Goal: Transaction & Acquisition: Subscribe to service/newsletter

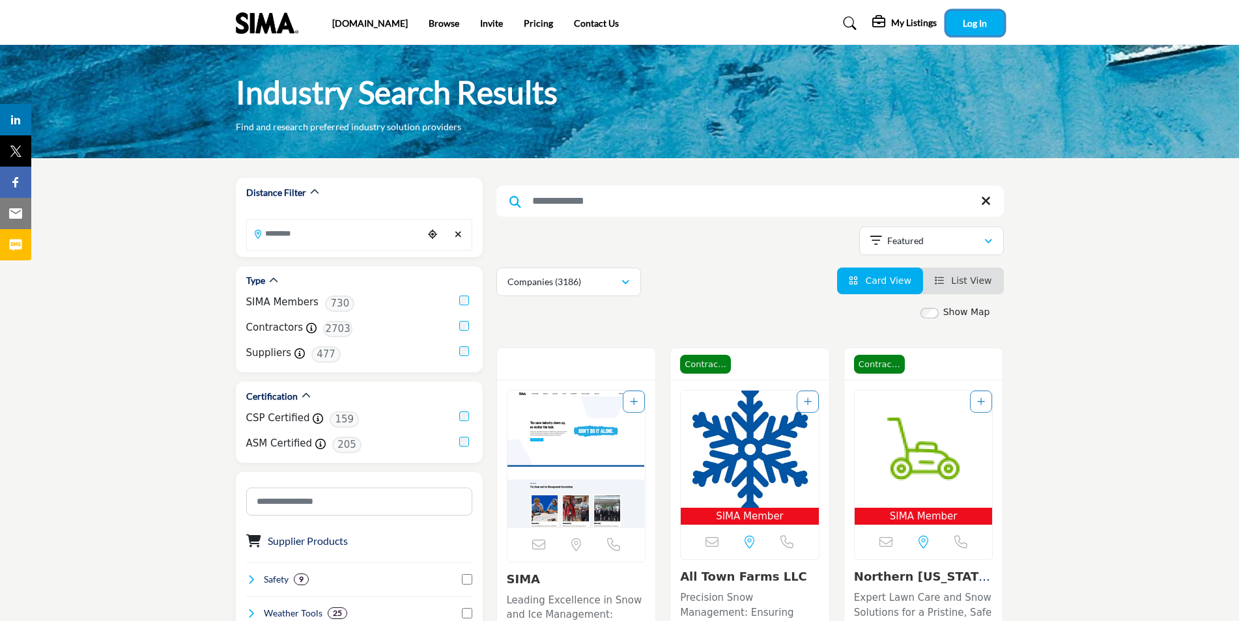
click at [977, 14] on button "Log In" at bounding box center [974, 23] width 57 height 24
click at [524, 28] on link "Pricing" at bounding box center [538, 25] width 29 height 11
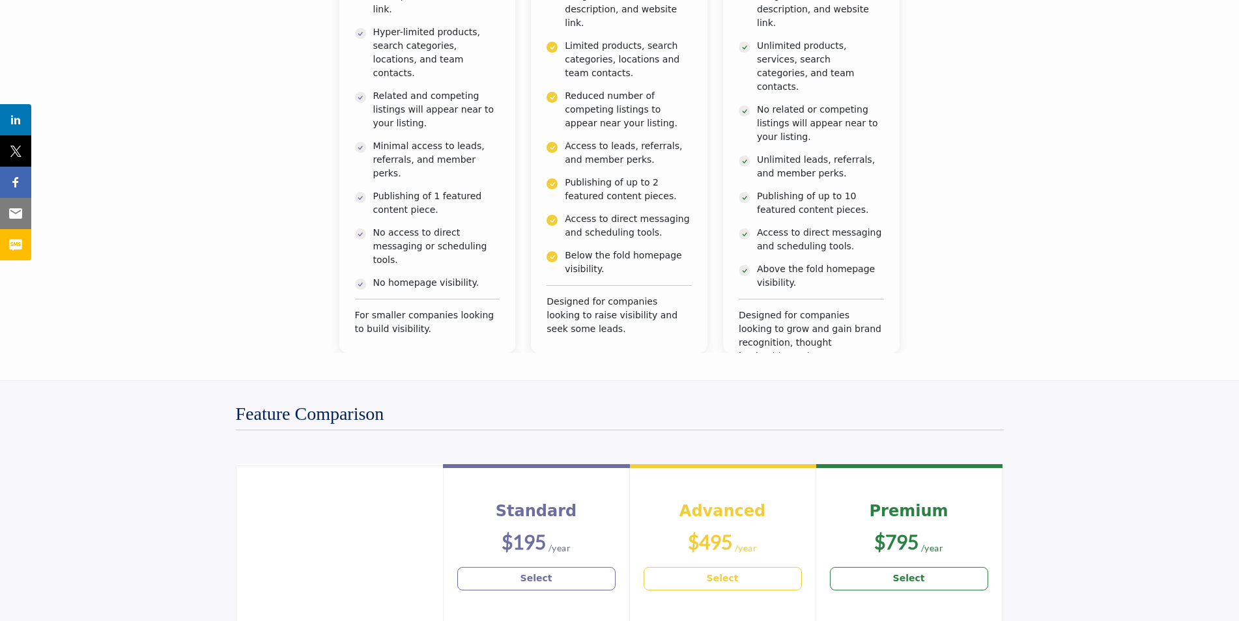
scroll to position [716, 0]
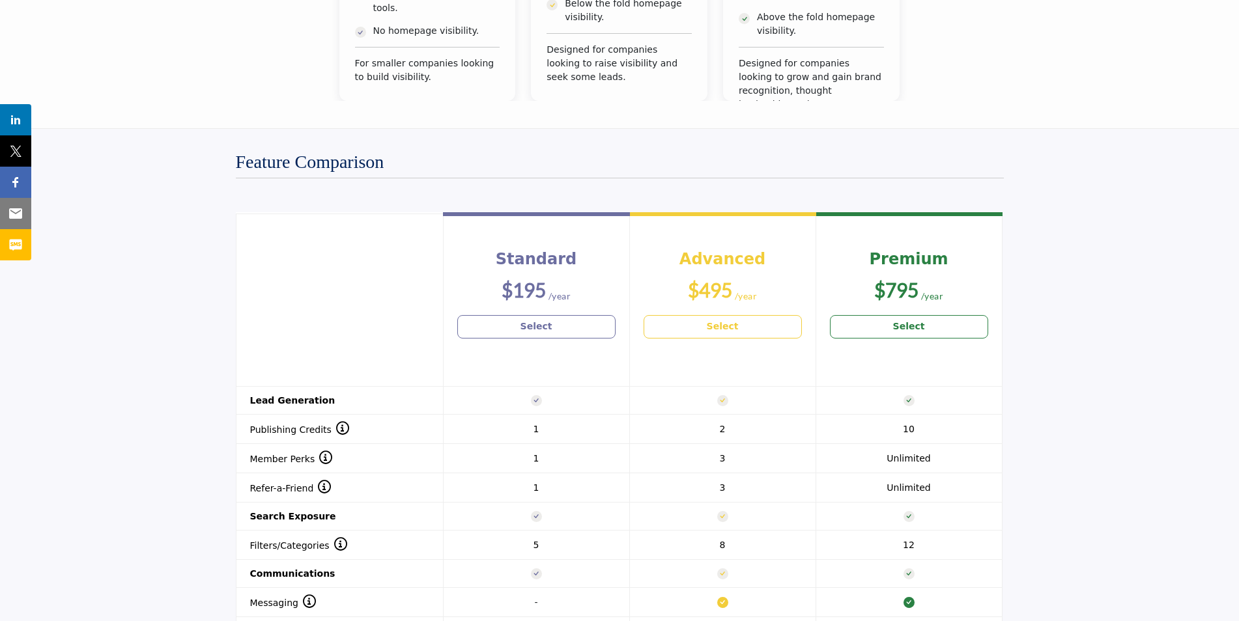
click at [700, 335] on link "Select" at bounding box center [723, 326] width 158 height 23
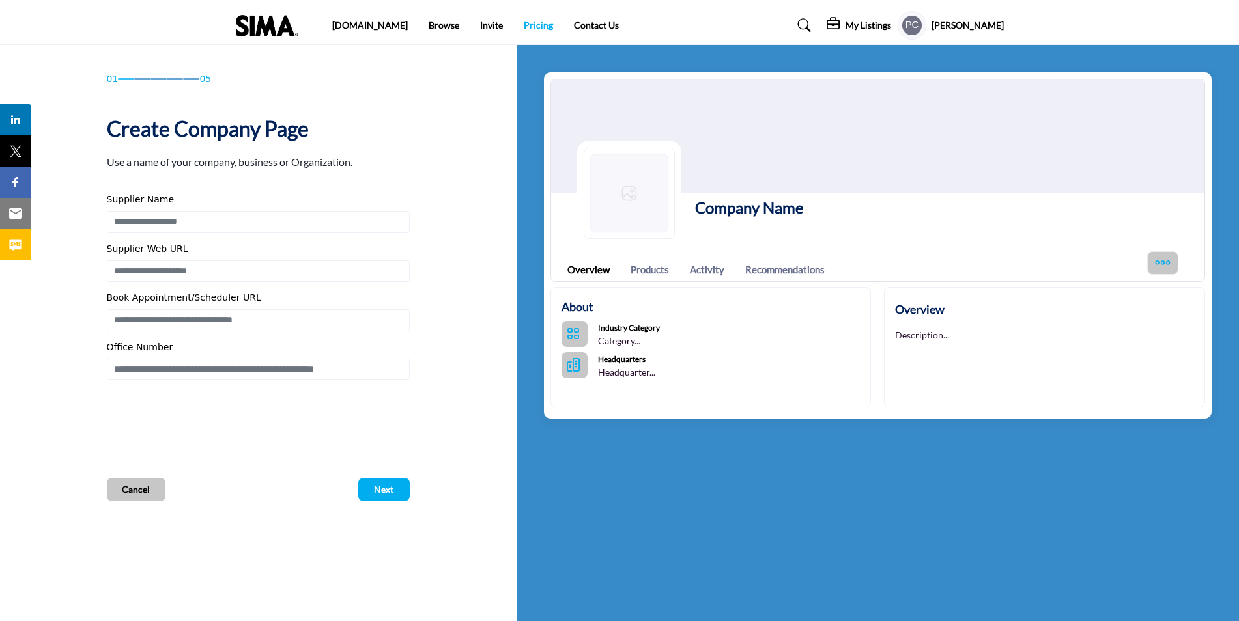
click at [524, 27] on link "Pricing" at bounding box center [538, 25] width 29 height 11
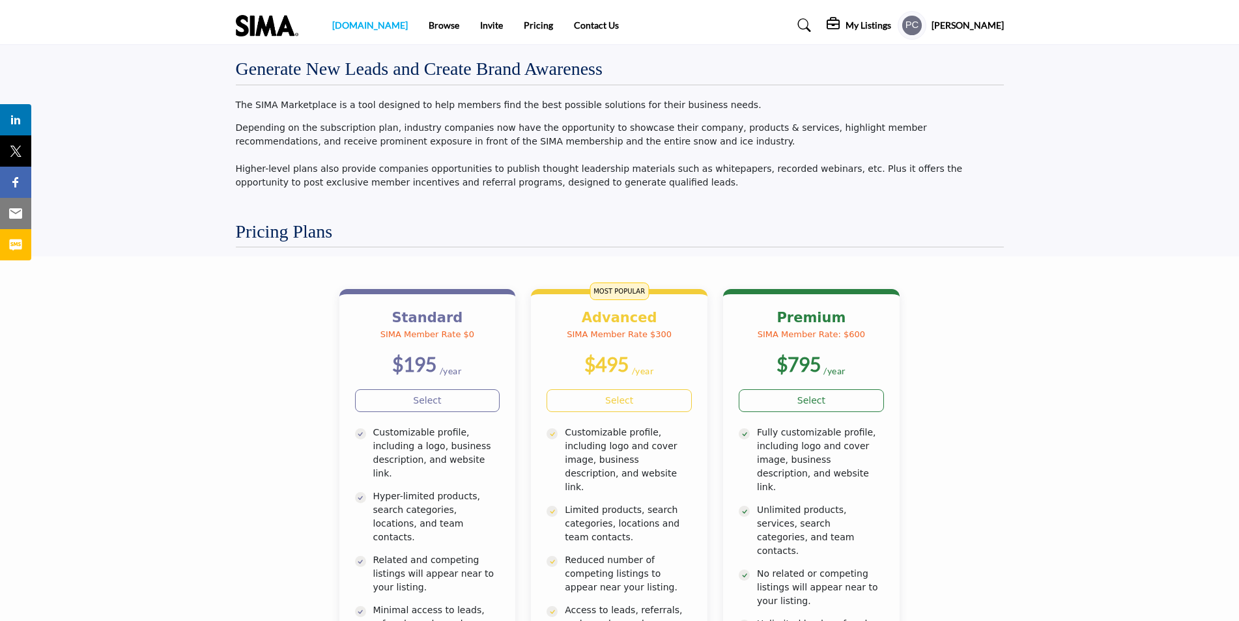
click at [350, 29] on link "[DOMAIN_NAME]" at bounding box center [370, 25] width 76 height 11
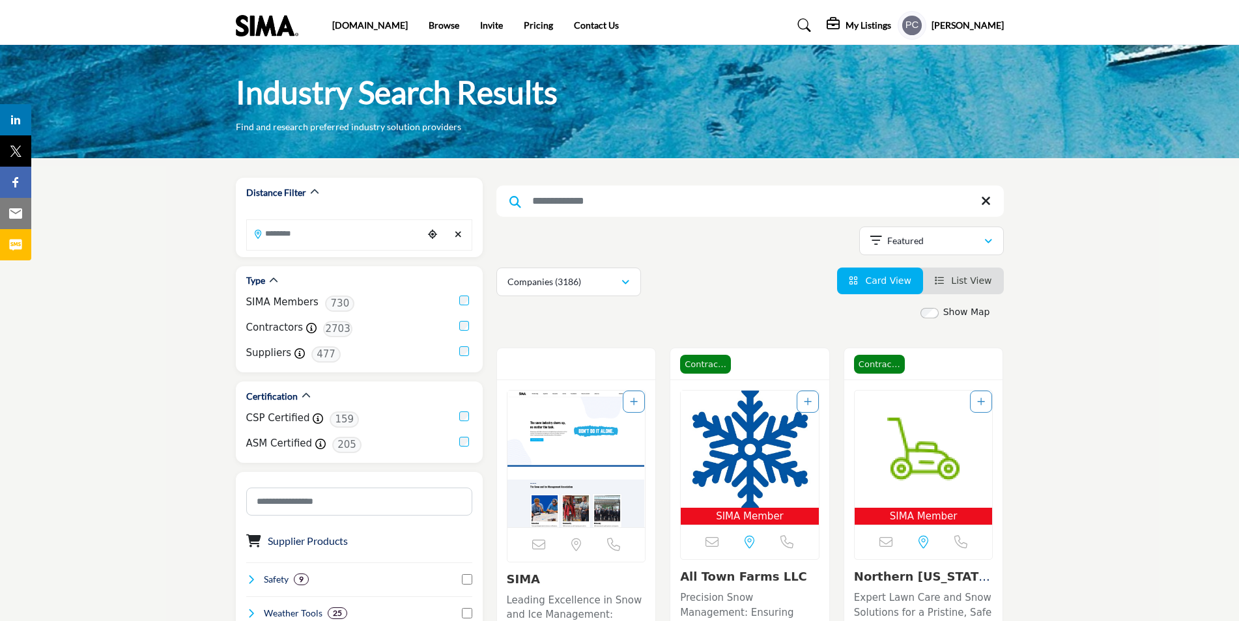
click at [806, 29] on icon at bounding box center [804, 25] width 13 height 13
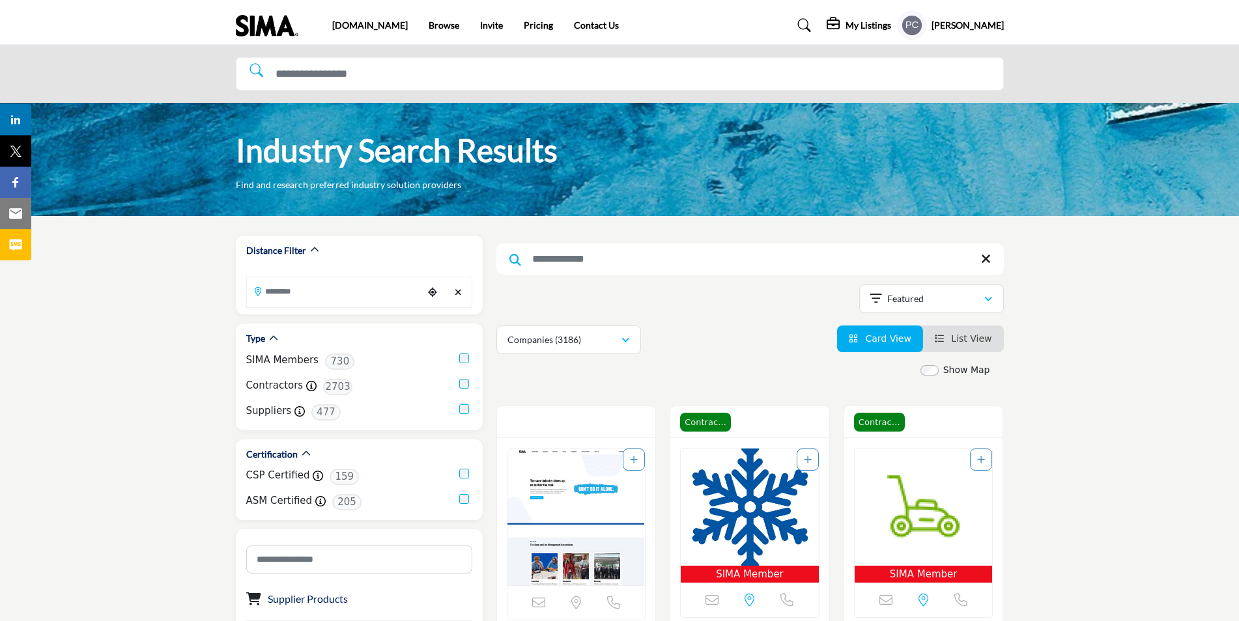
click at [681, 93] on div at bounding box center [619, 74] width 1239 height 58
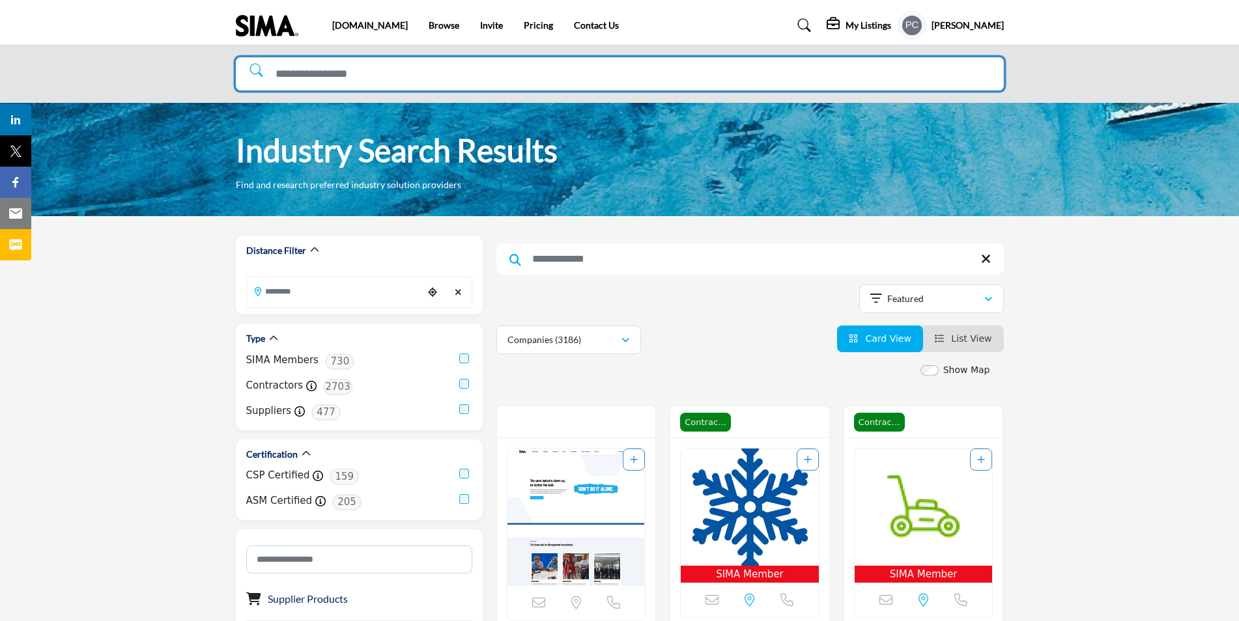
click at [306, 84] on input "Search Solutions" at bounding box center [620, 73] width 768 height 33
type input "**********"
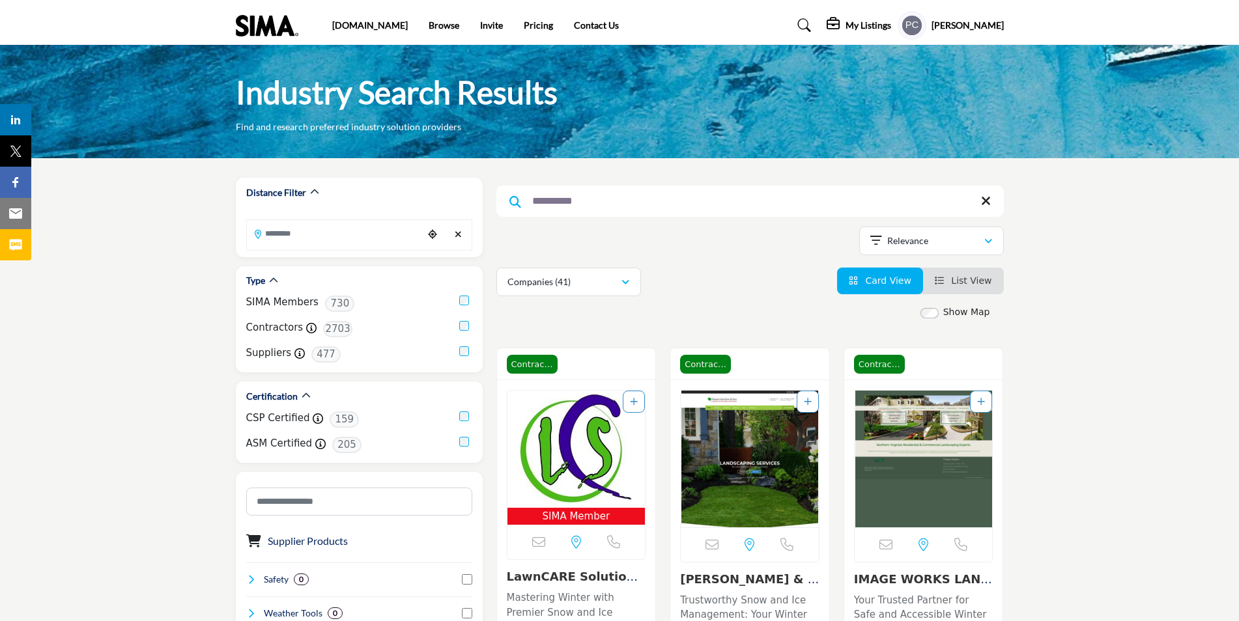
click at [621, 201] on input "**********" at bounding box center [749, 201] width 507 height 31
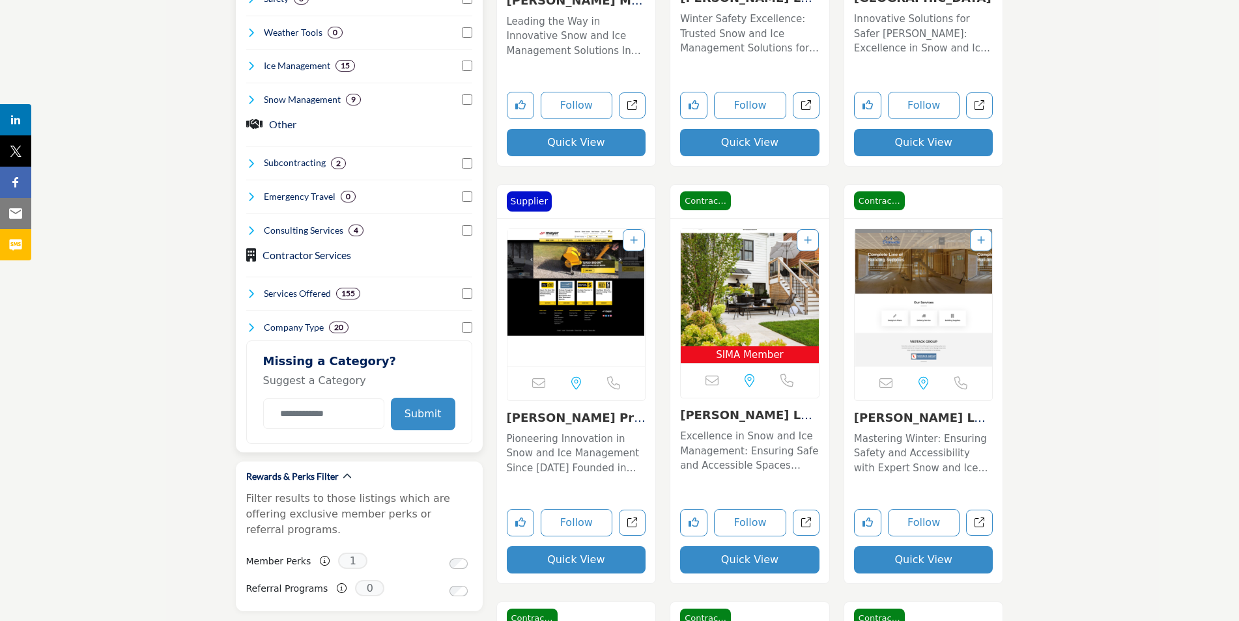
scroll to position [586, 0]
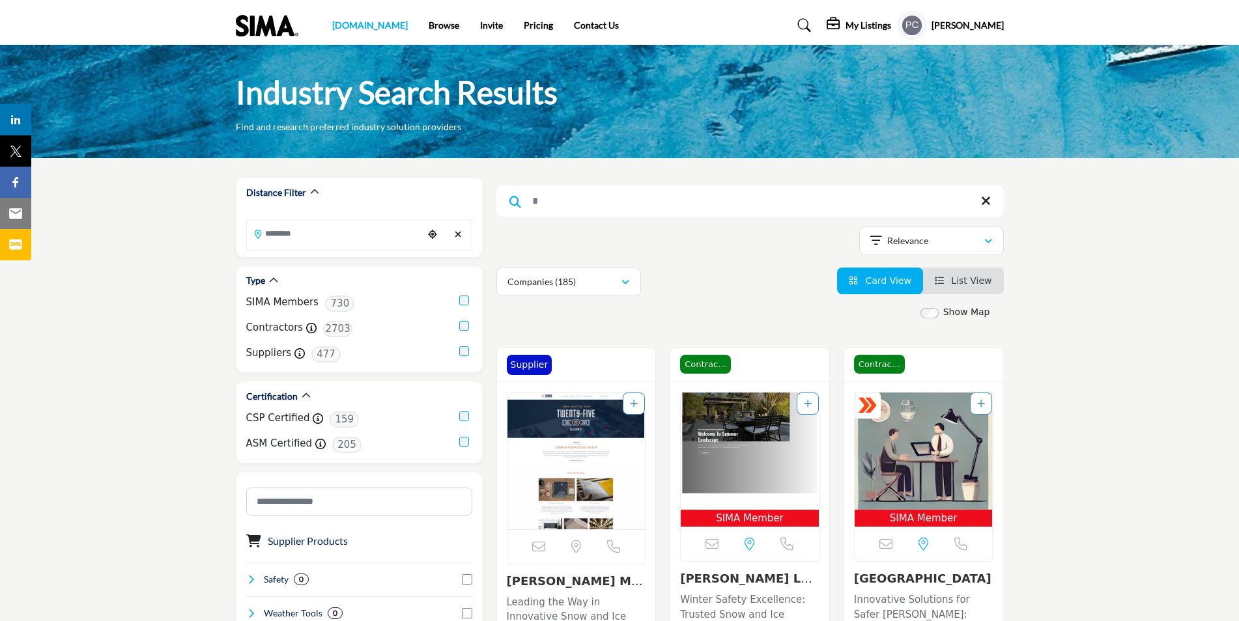
type input "*"
click at [343, 25] on link "[DOMAIN_NAME]" at bounding box center [370, 25] width 76 height 11
